Goal: Information Seeking & Learning: Learn about a topic

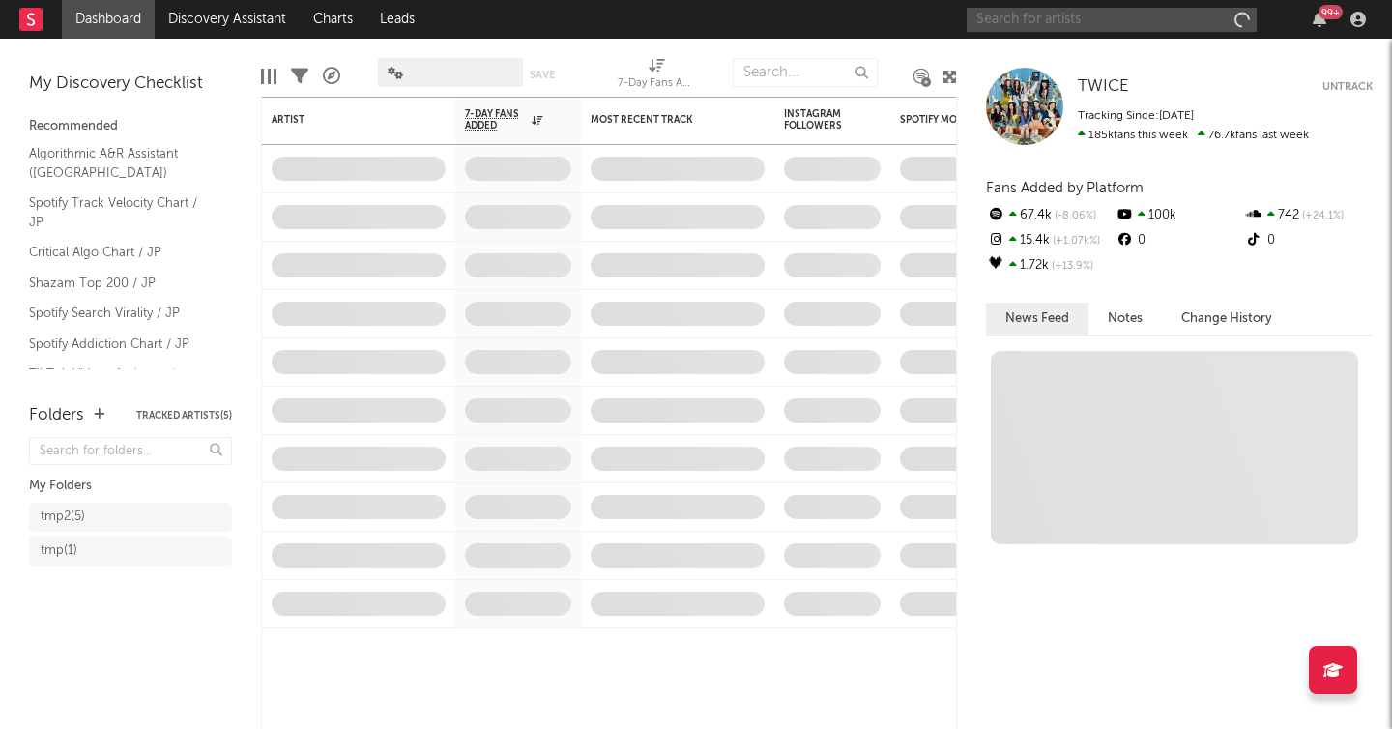
click at [1005, 18] on input "text" at bounding box center [1112, 20] width 290 height 24
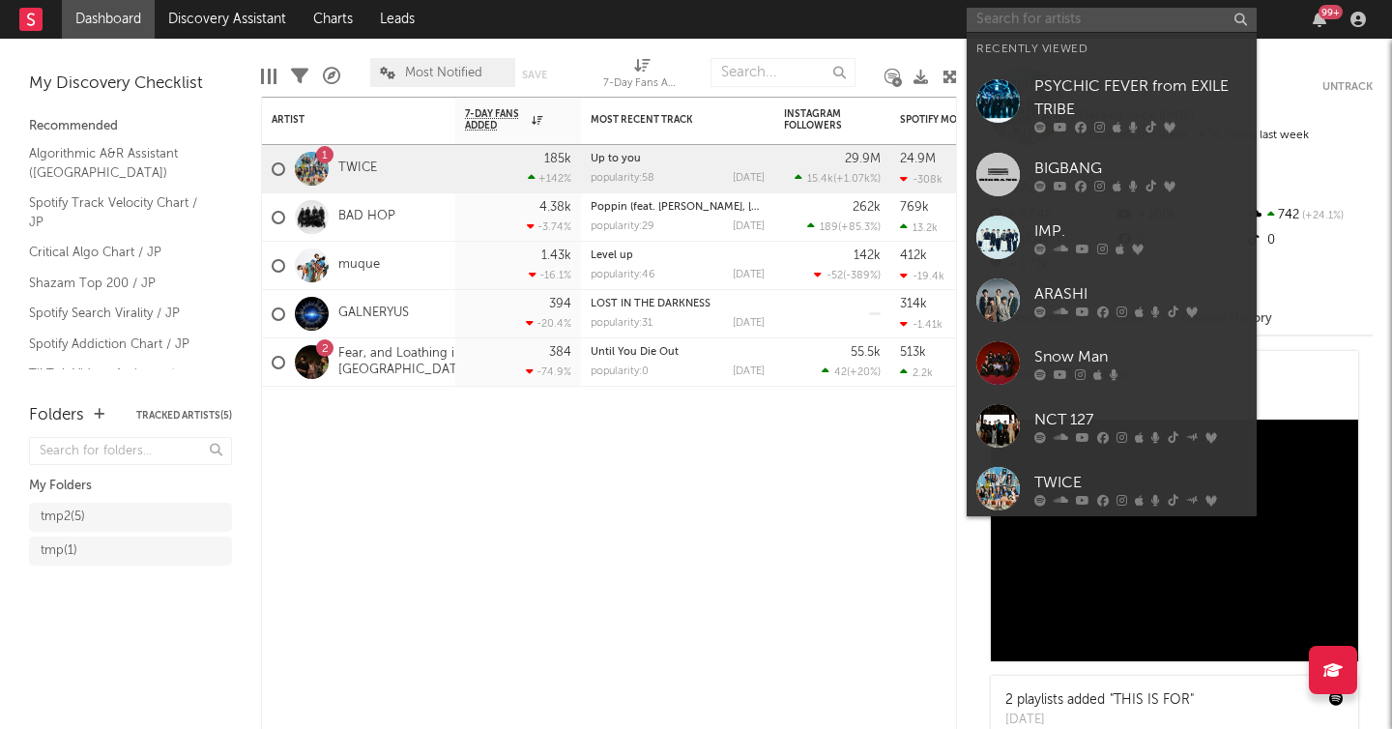
type input "o"
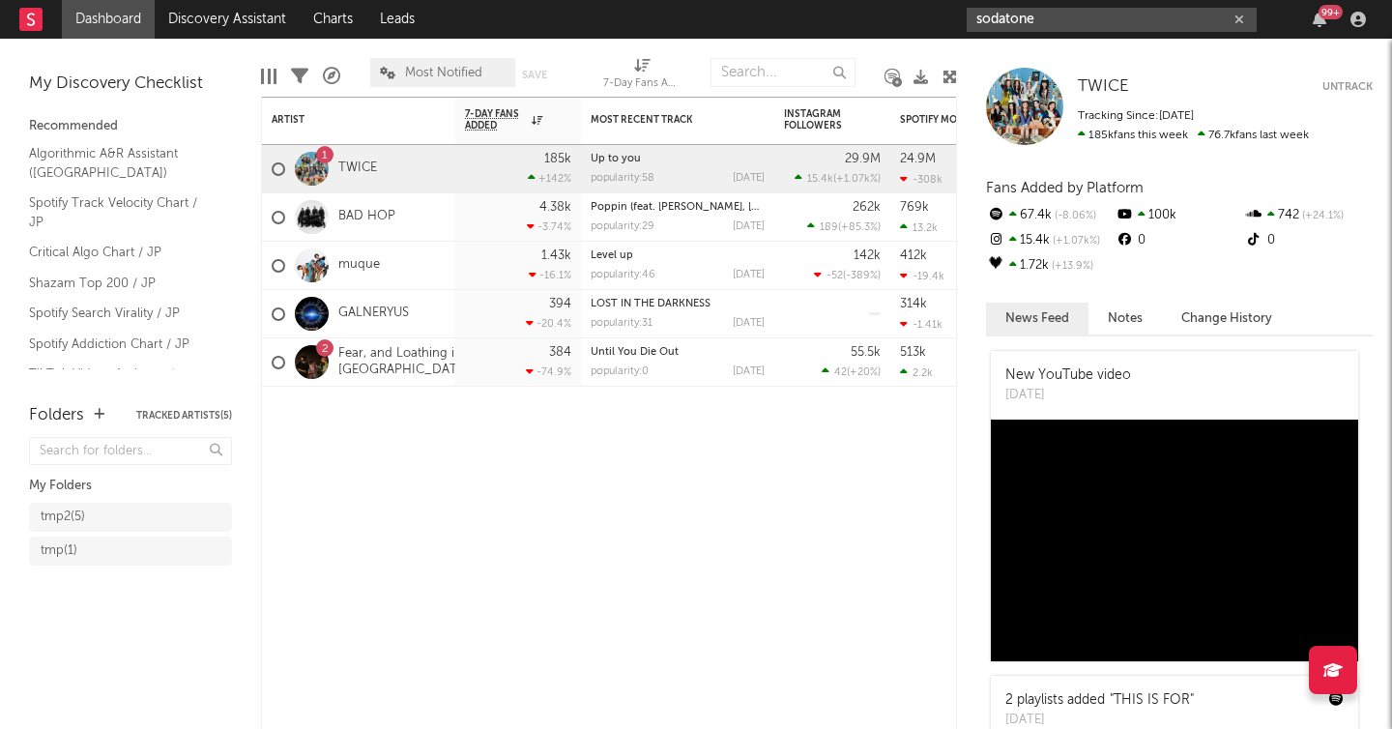
click at [1053, 26] on input "sodatone" at bounding box center [1112, 20] width 290 height 24
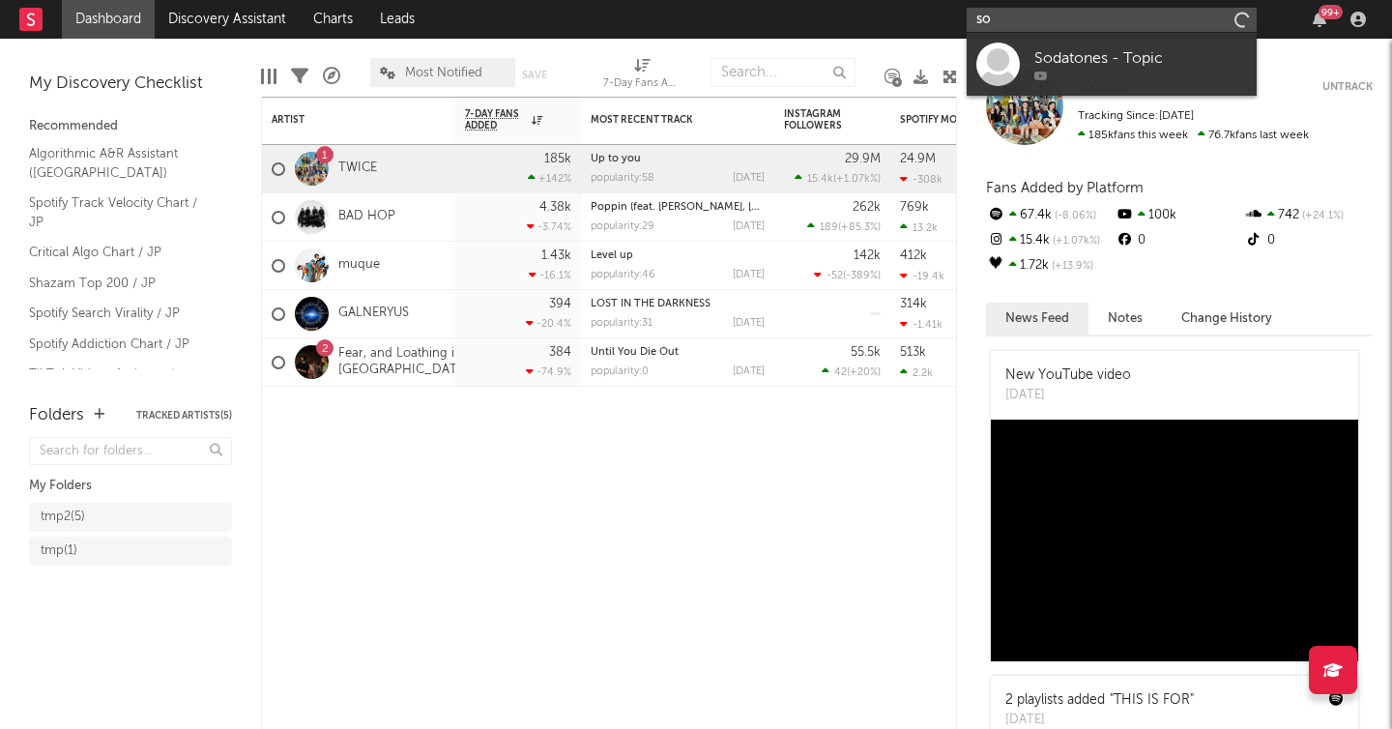
type input "s"
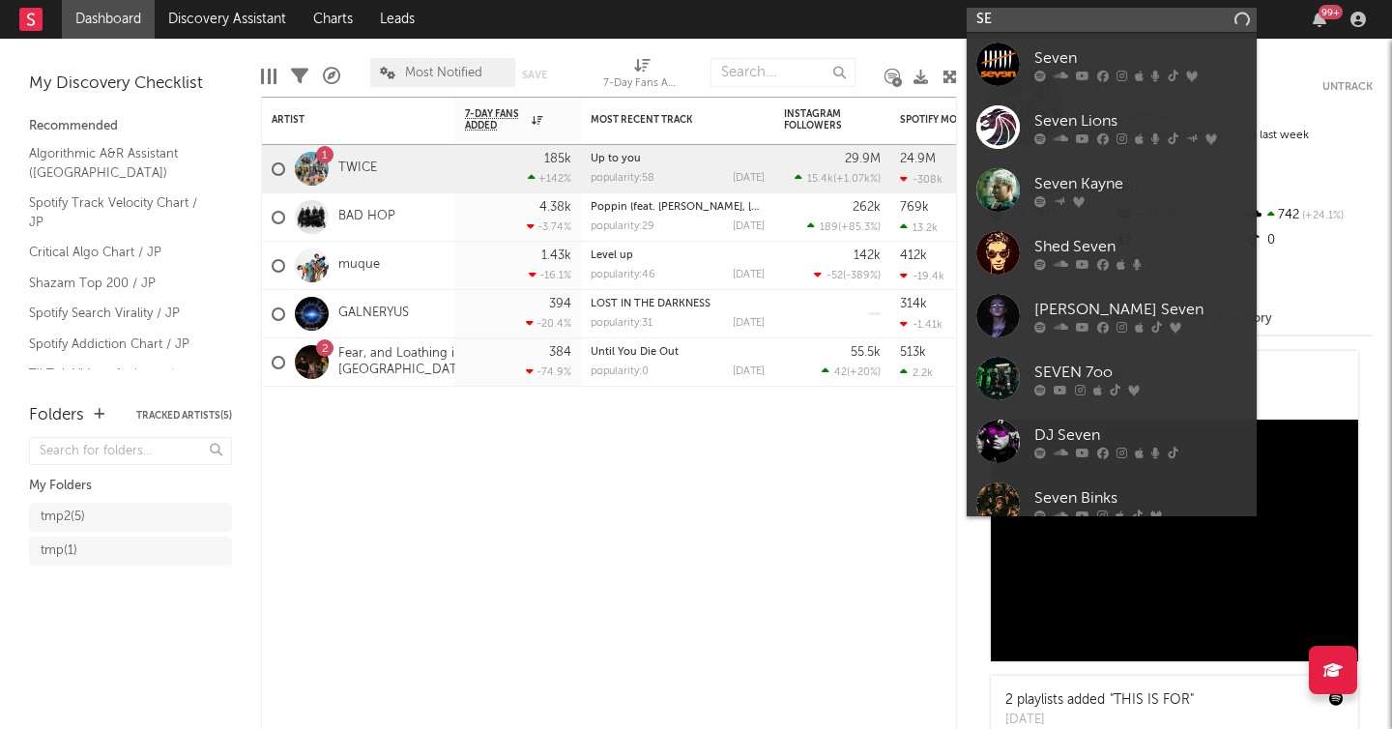
type input "S"
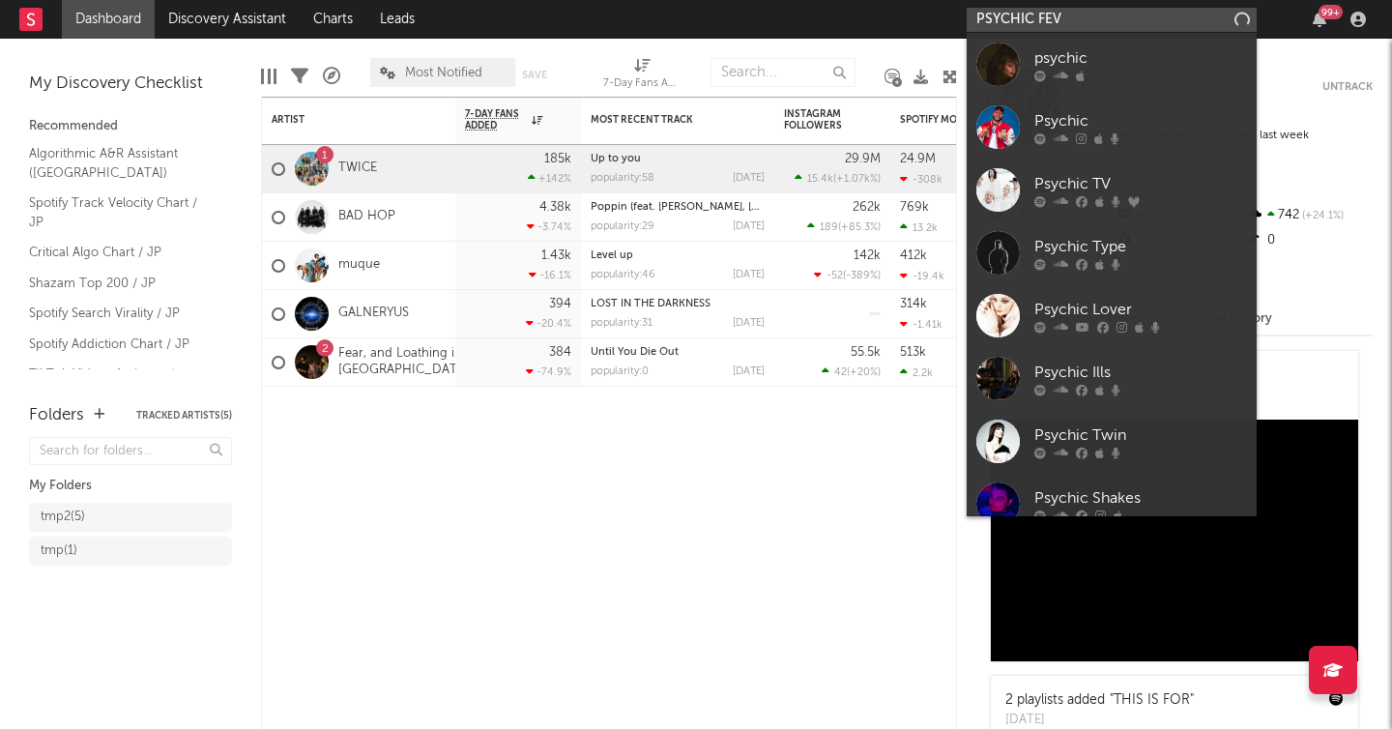
type input "PSYCHIC FEVE"
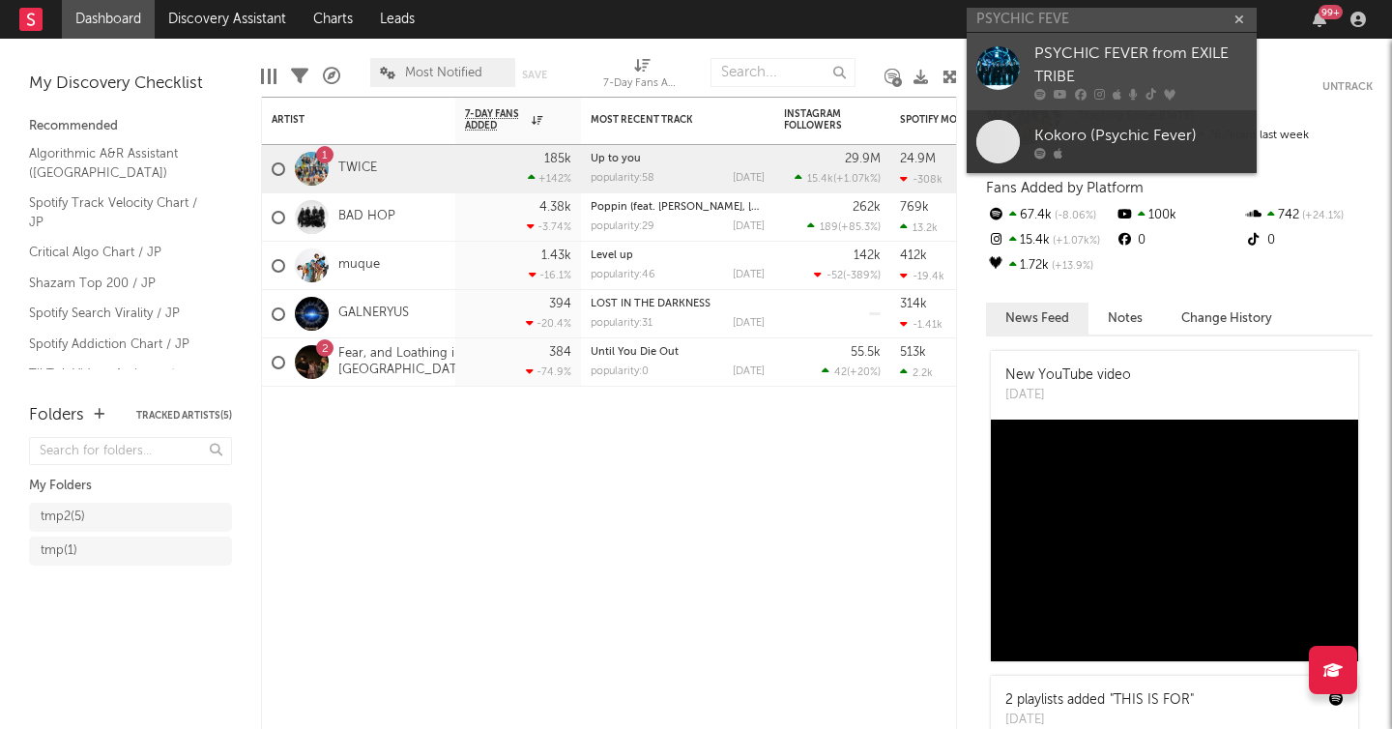
click at [1022, 73] on link "PSYCHIC FEVER from EXILE TRIBE" at bounding box center [1112, 71] width 290 height 77
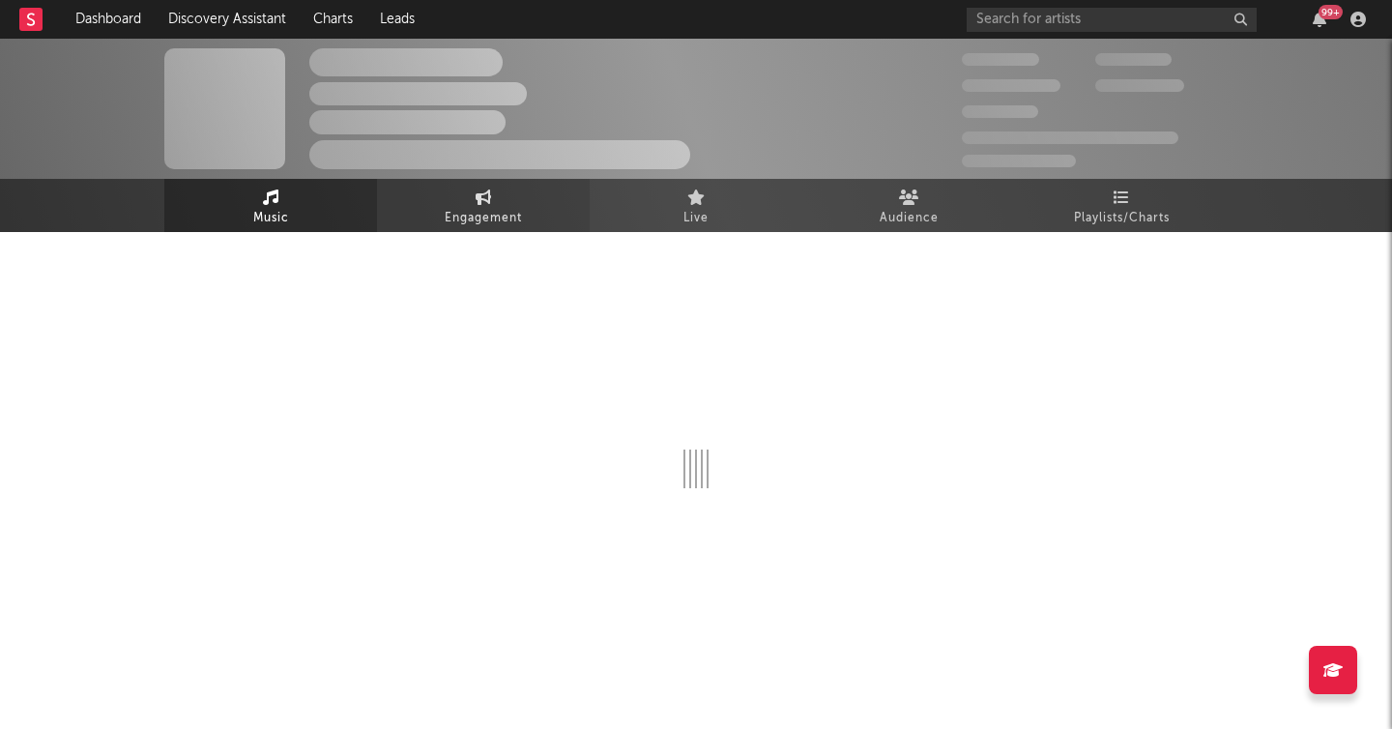
click at [494, 198] on link "Engagement" at bounding box center [483, 205] width 213 height 53
select select "1w"
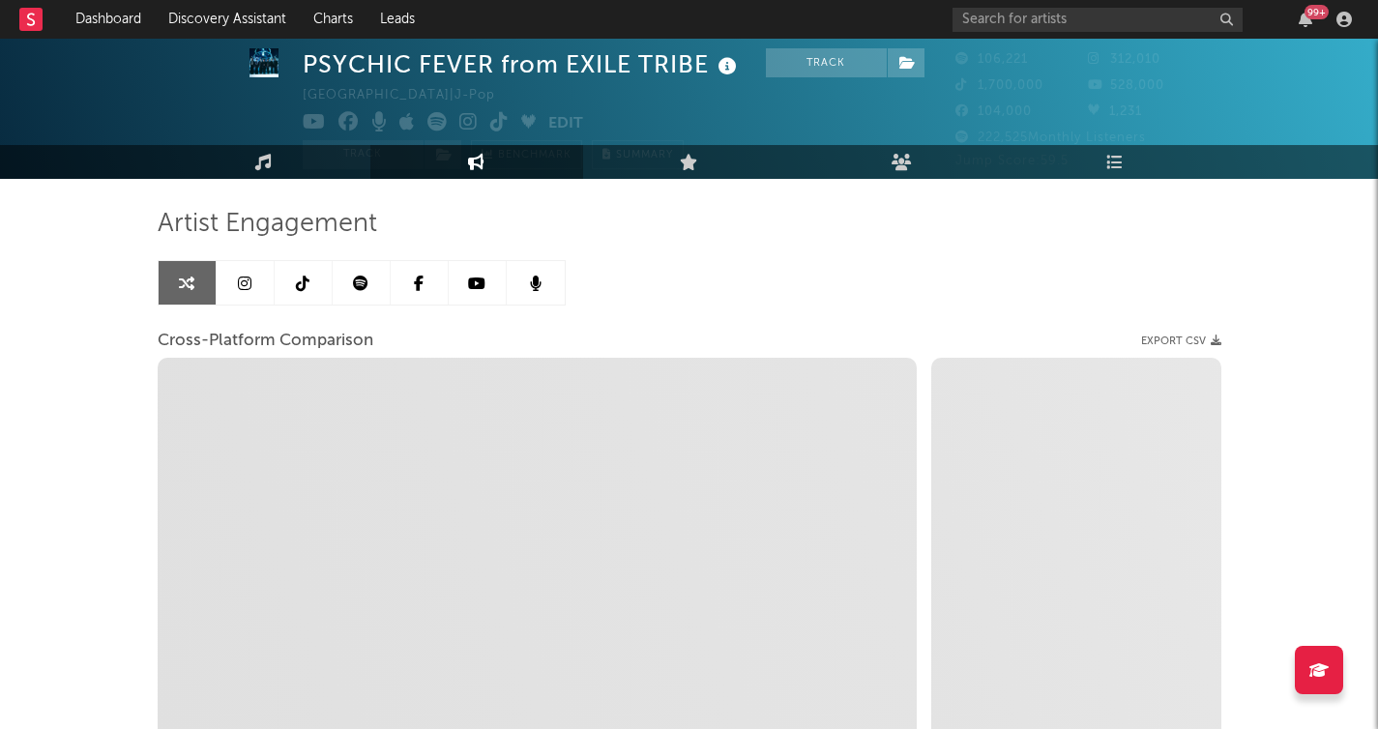
scroll to position [55, 0]
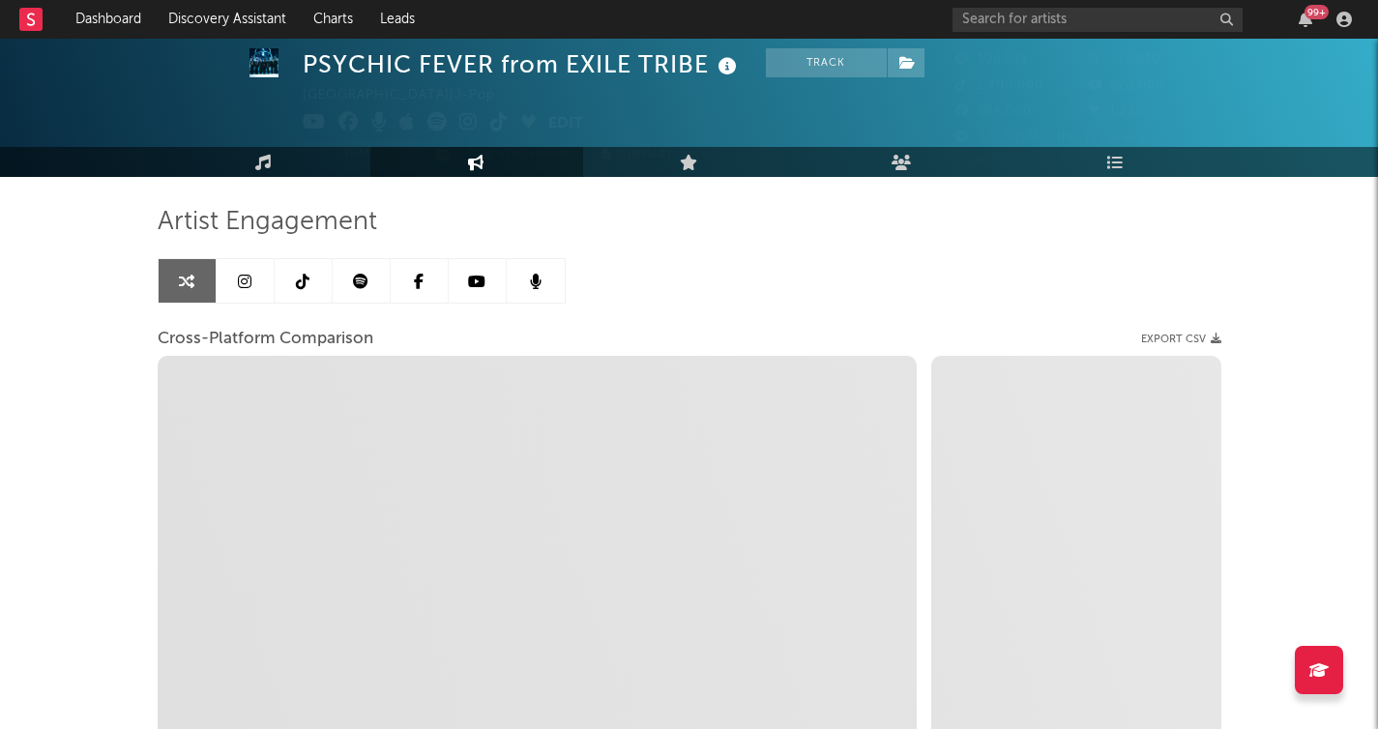
click at [303, 277] on icon at bounding box center [303, 281] width 14 height 15
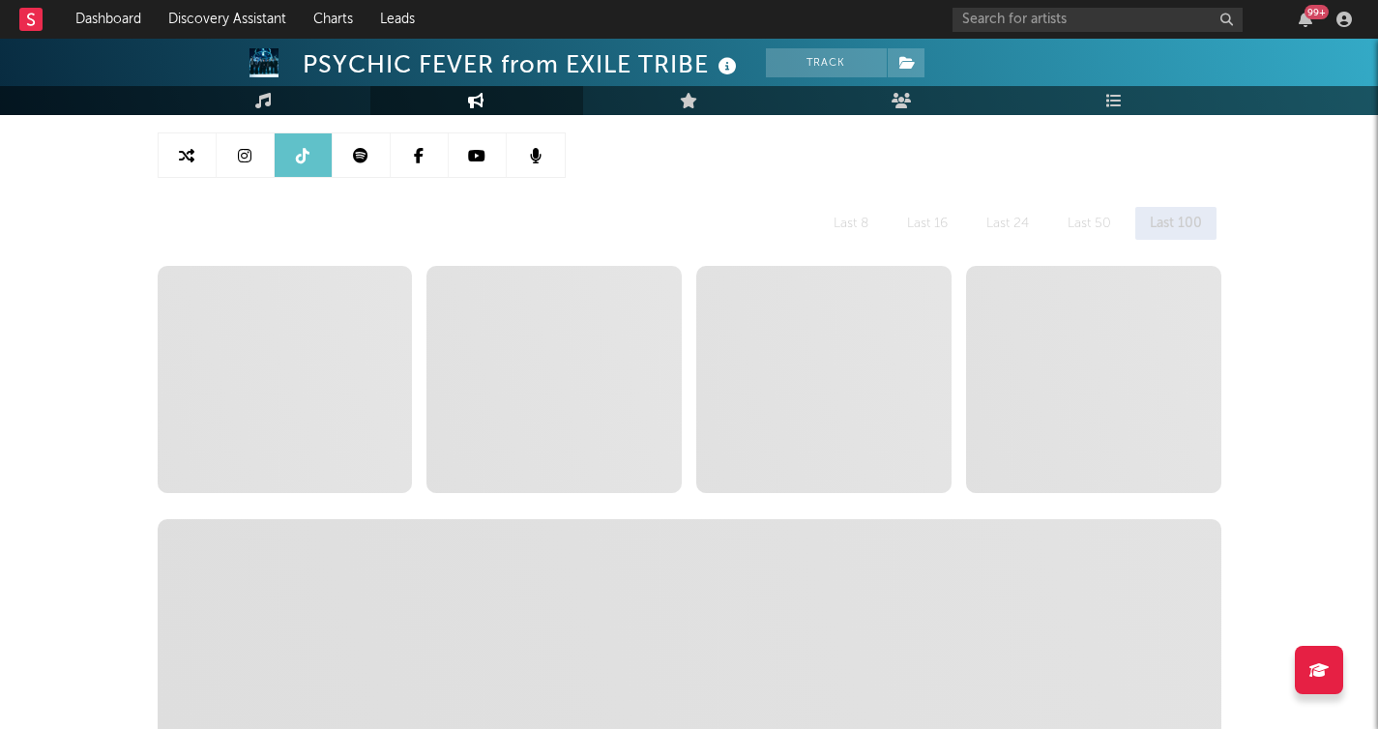
scroll to position [215, 0]
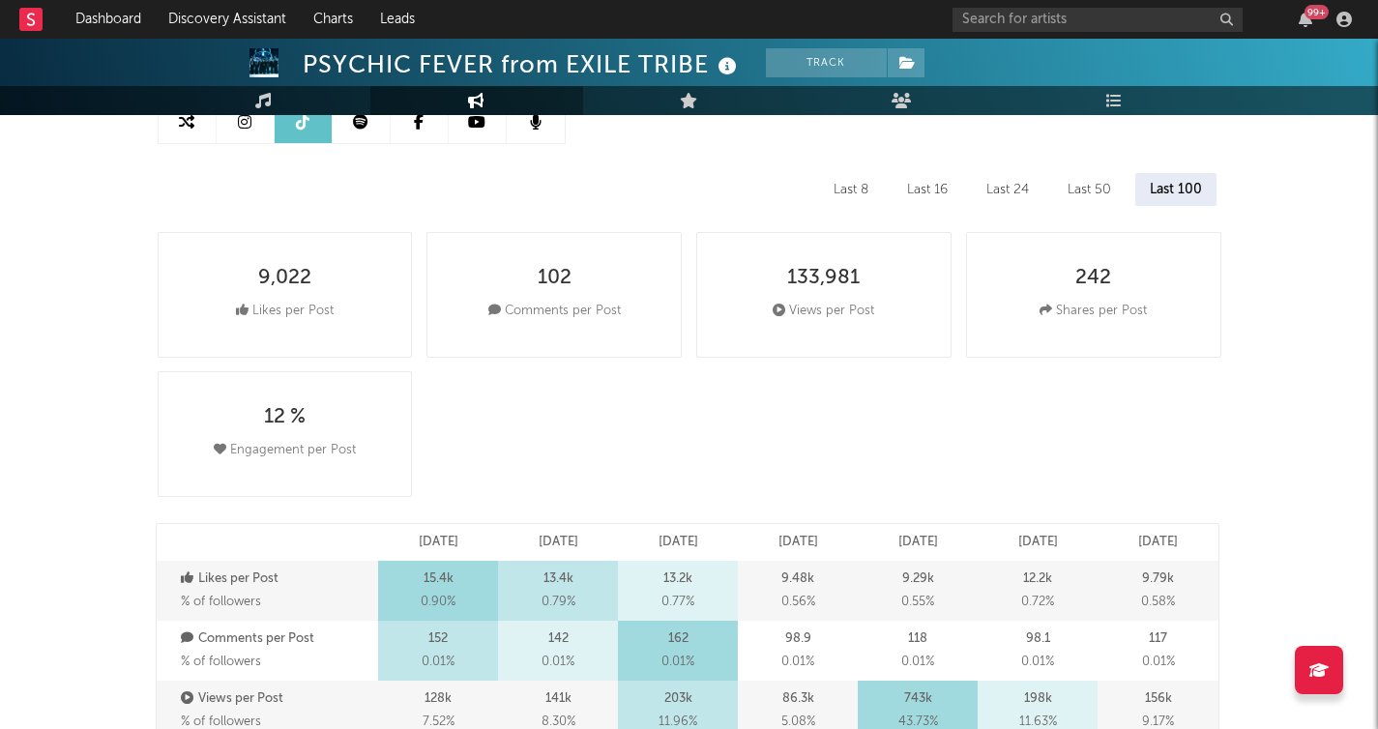
select select "6m"
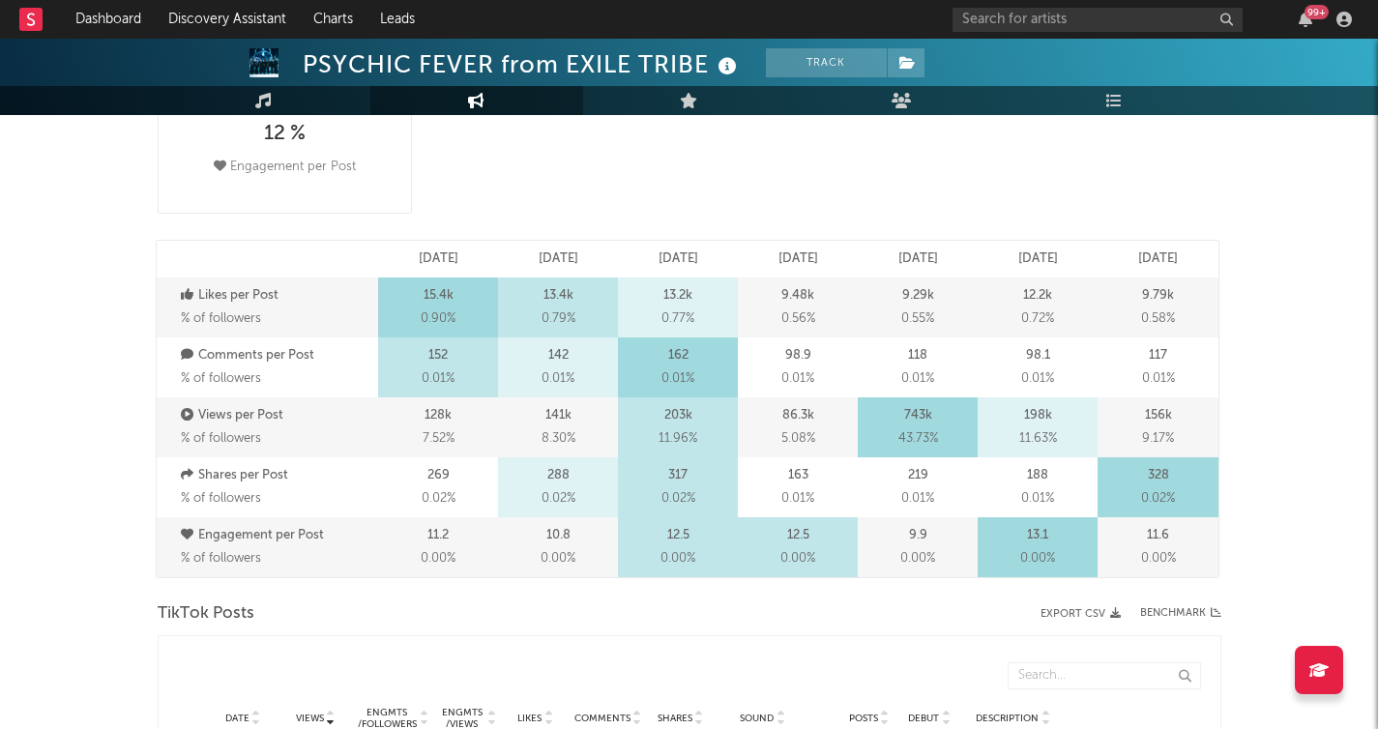
scroll to position [499, 0]
click at [278, 355] on p "Comments per Post" at bounding box center [277, 354] width 193 height 23
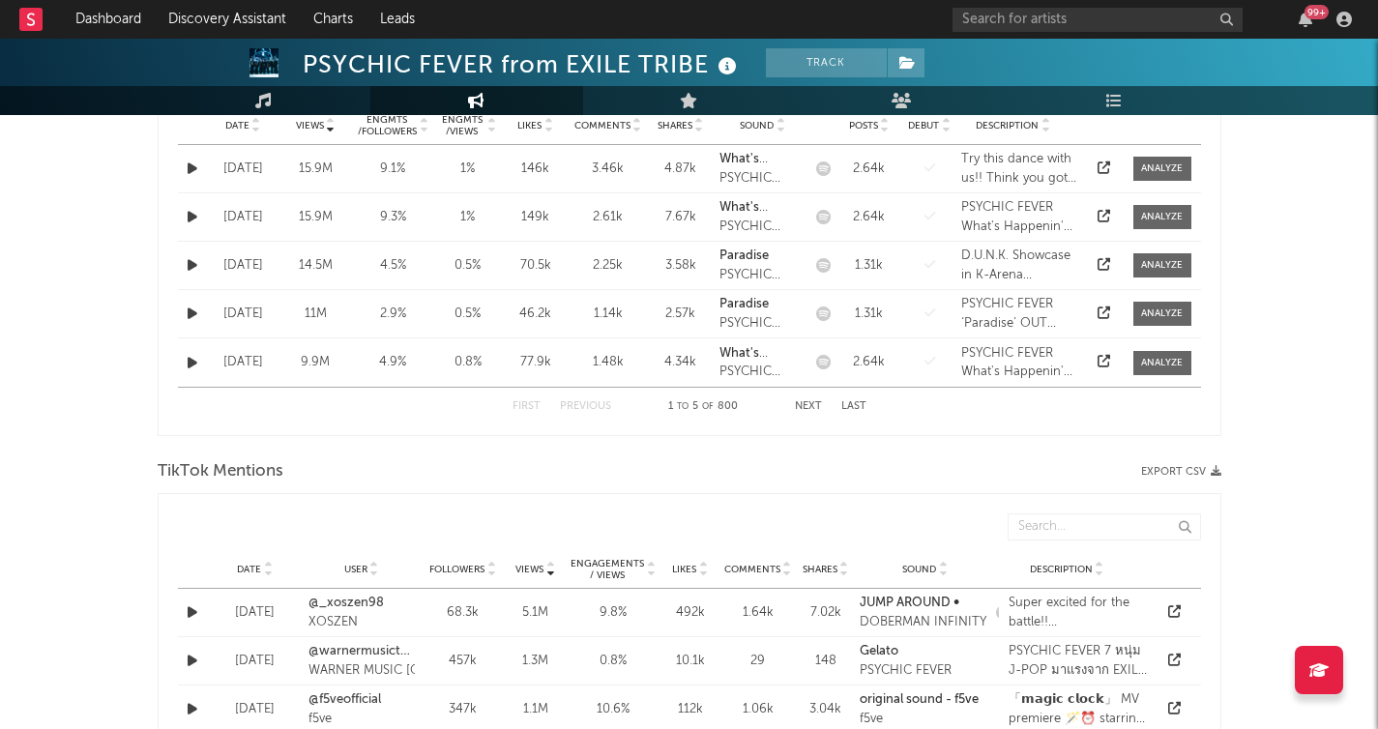
scroll to position [940, 0]
